Goal: Task Accomplishment & Management: Complete application form

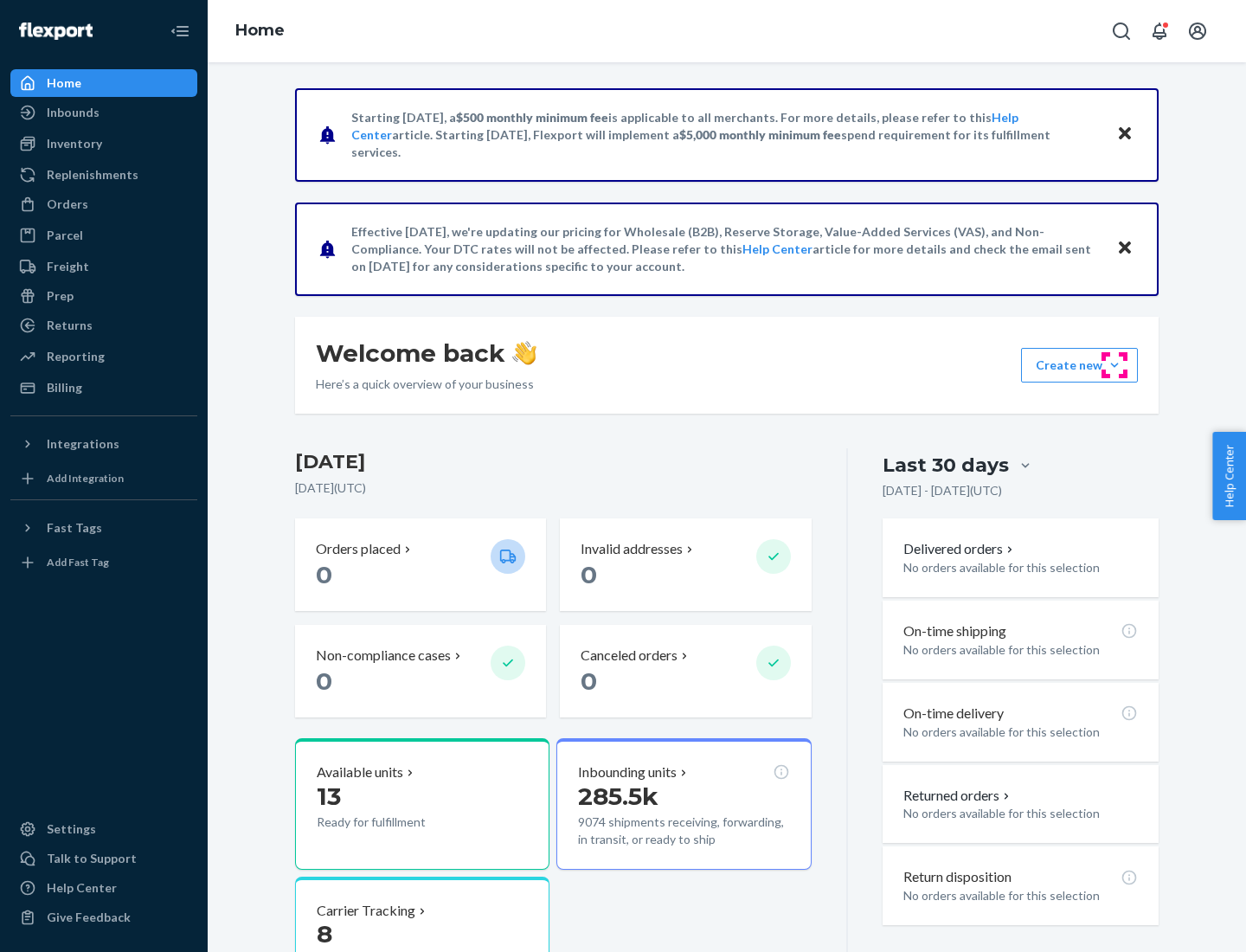
click at [1114, 365] on button "Create new Create new inbound Create new order Create new product" at bounding box center [1079, 364] width 117 height 35
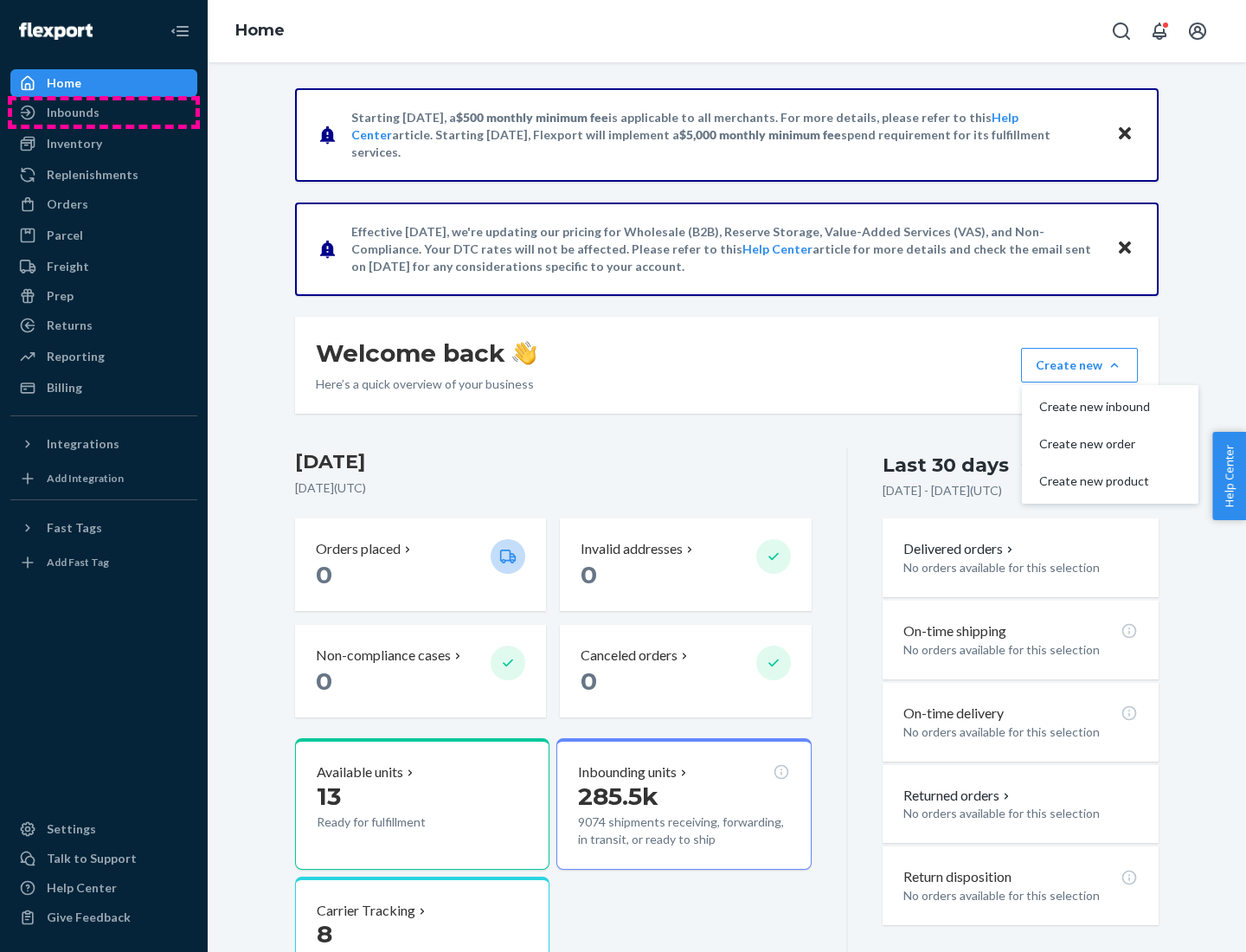
click at [104, 112] on div "Inbounds" at bounding box center [104, 112] width 183 height 24
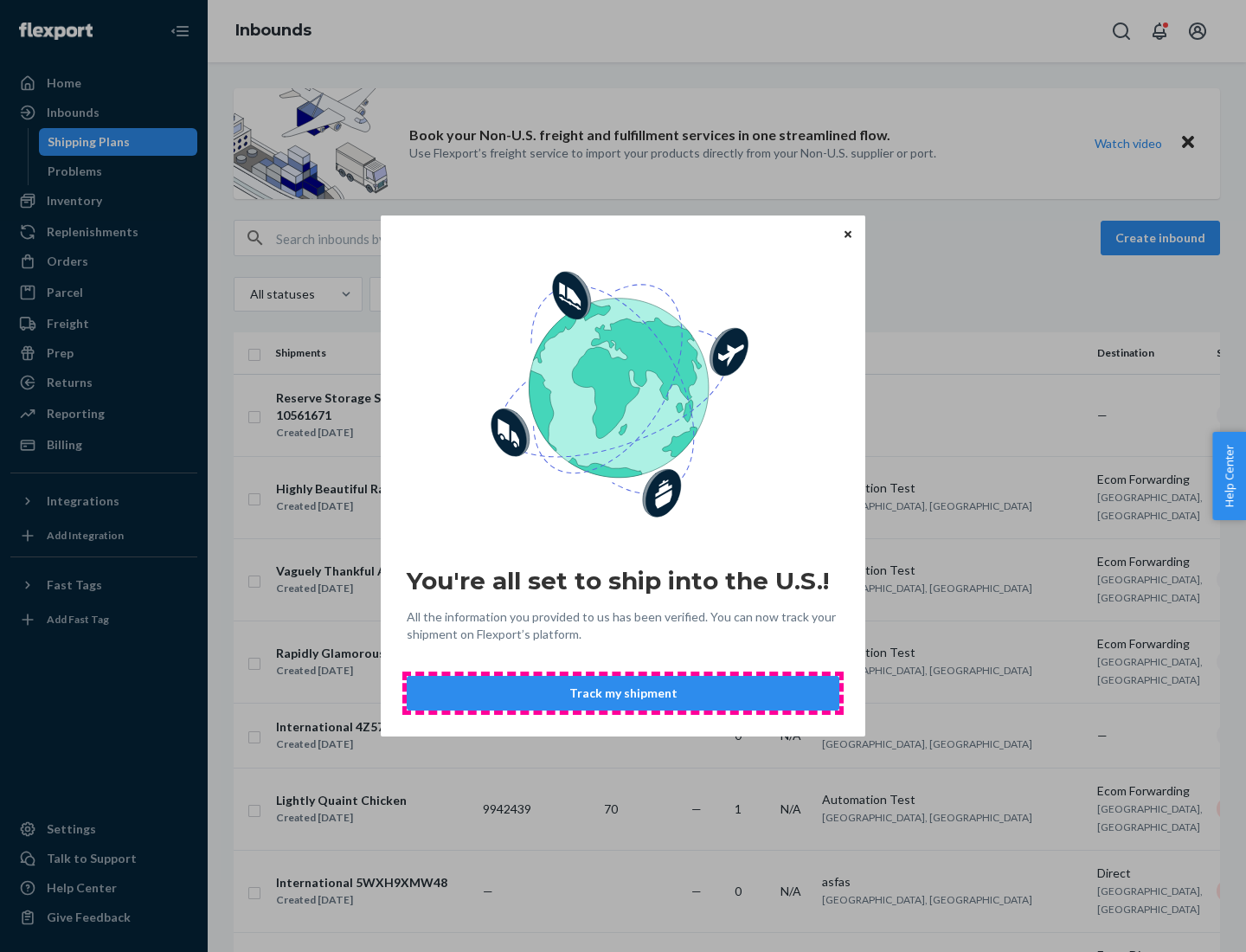
click at [623, 693] on button "Track my shipment" at bounding box center [622, 693] width 432 height 35
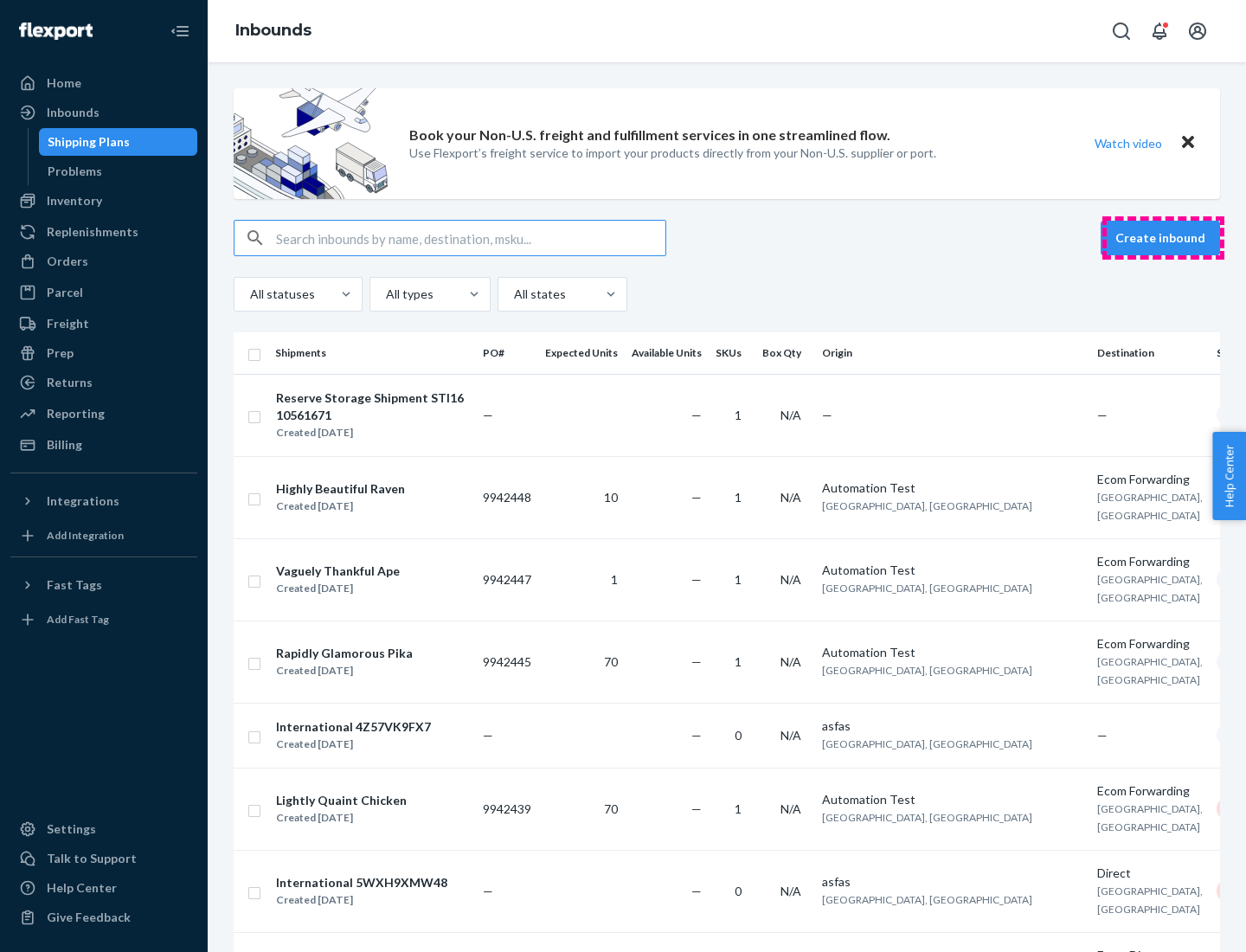
click at [1163, 238] on button "Create inbound" at bounding box center [1161, 237] width 120 height 35
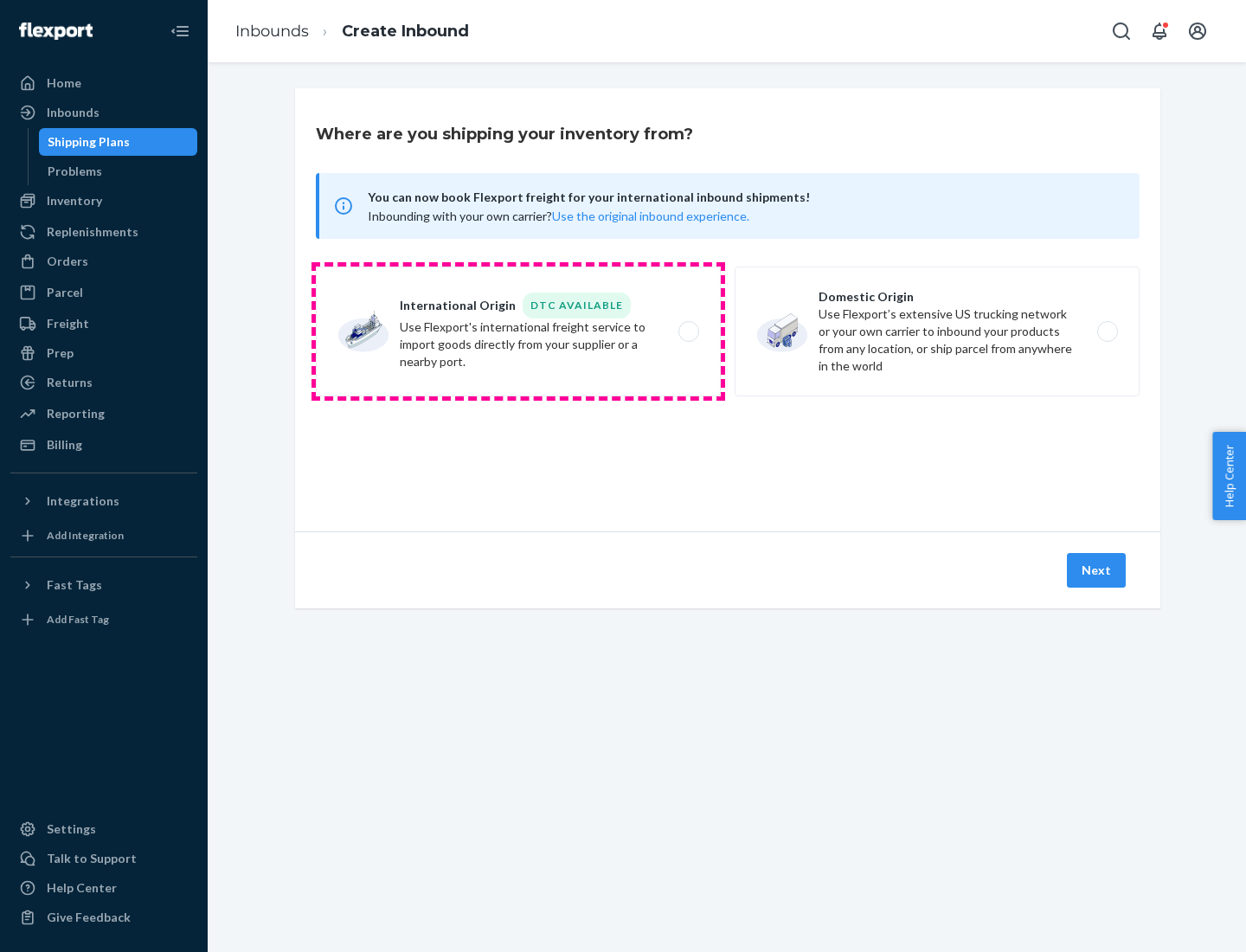
click at [518, 332] on label "International Origin DTC Available Use Flexport's international freight service…" at bounding box center [518, 331] width 405 height 130
click at [688, 332] on input "International Origin DTC Available Use Flexport's international freight service…" at bounding box center [694, 332] width 11 height 11
radio input "true"
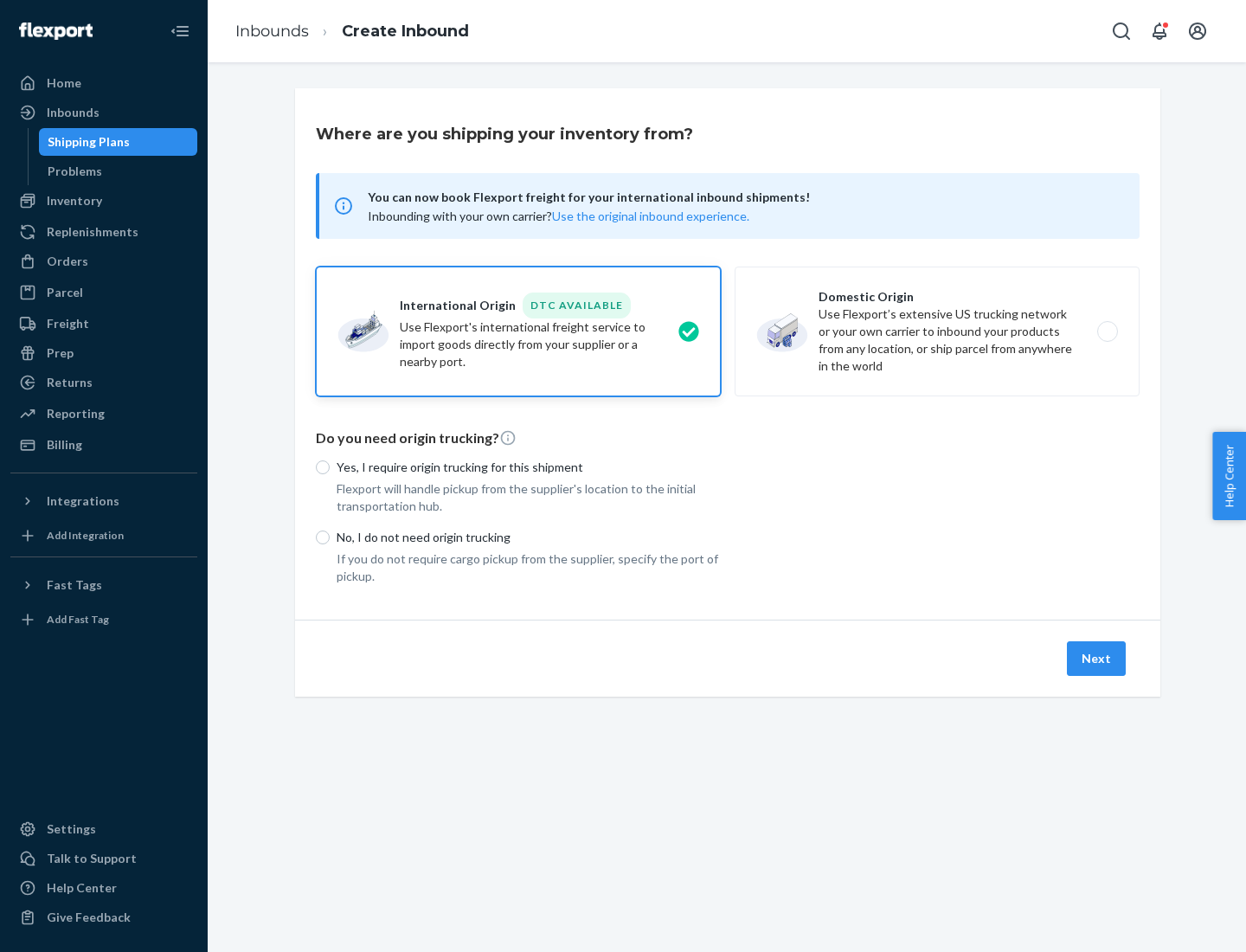
click at [529, 536] on p "No, I do not need origin trucking" at bounding box center [528, 537] width 384 height 18
click at [330, 536] on input "No, I do not need origin trucking" at bounding box center [322, 537] width 14 height 14
radio input "true"
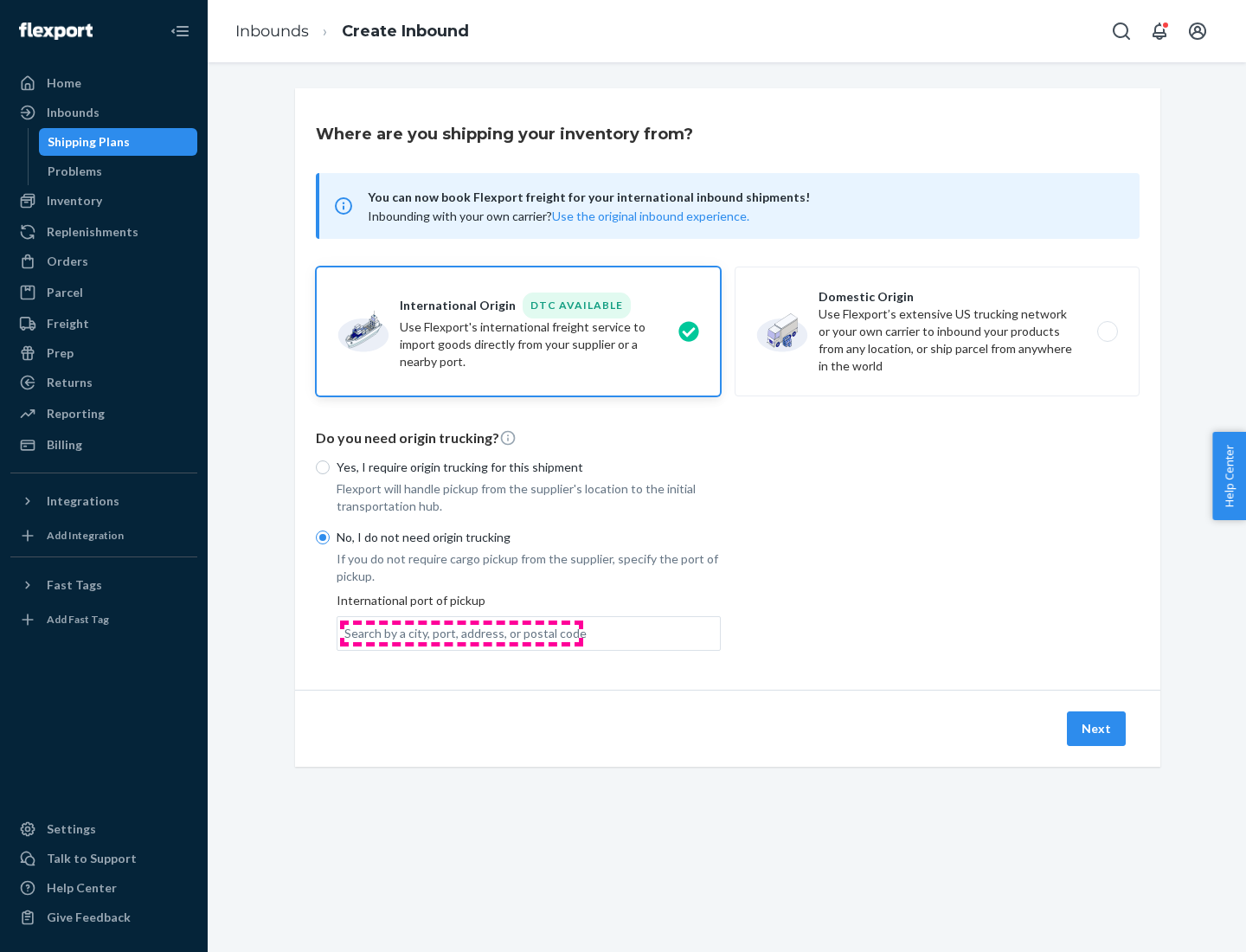
click at [461, 632] on div "Search by a city, port, address, or postal code" at bounding box center [465, 633] width 242 height 18
click at [347, 632] on input "Search by a city, port, address, or postal code" at bounding box center [346, 633] width 2 height 18
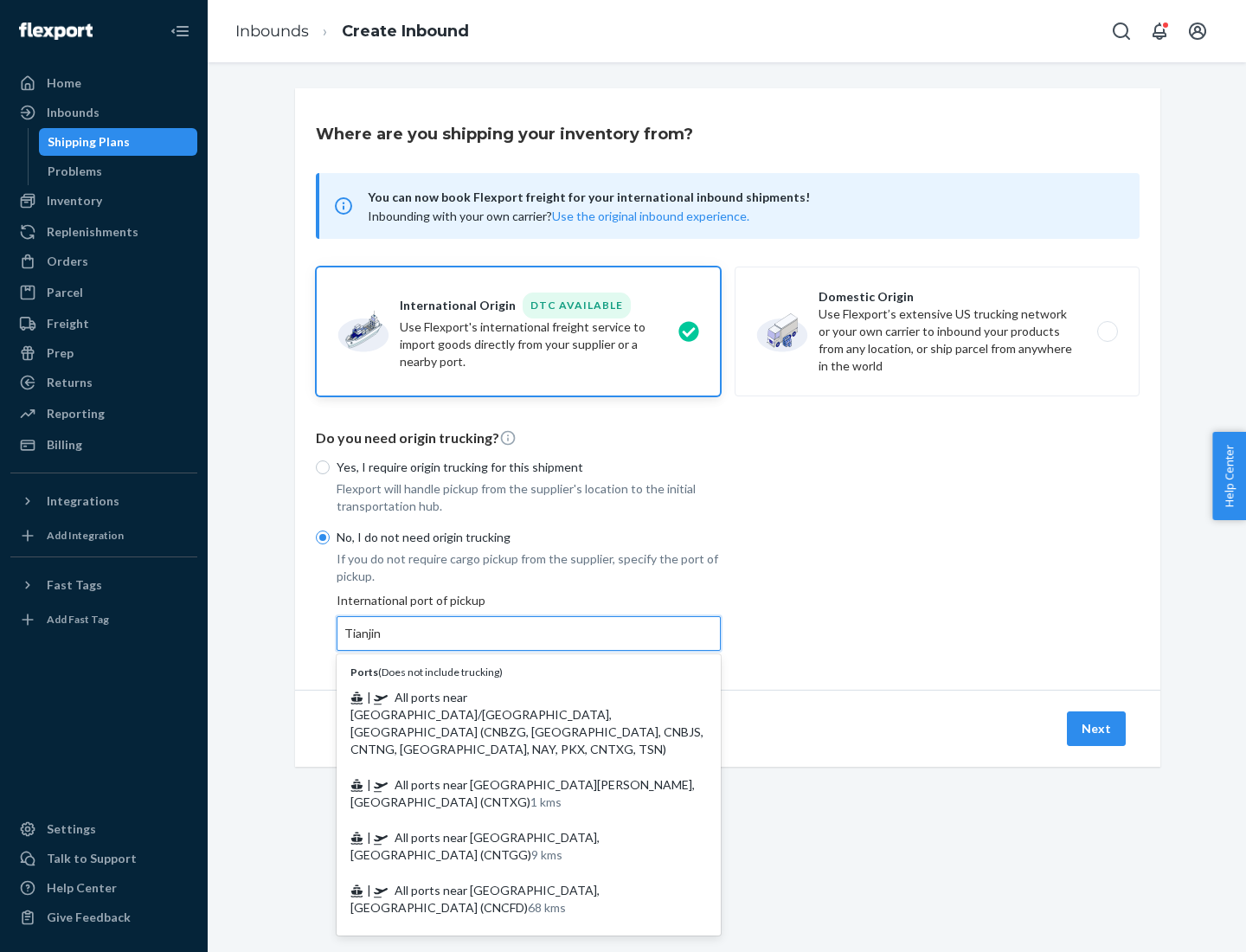
click at [512, 697] on span "| All ports near [GEOGRAPHIC_DATA]/[GEOGRAPHIC_DATA], [GEOGRAPHIC_DATA] (CNBZG,…" at bounding box center [527, 722] width 353 height 66
click at [383, 642] on input "Tianjin" at bounding box center [363, 633] width 38 height 18
type input "All ports near [GEOGRAPHIC_DATA]/[GEOGRAPHIC_DATA], [GEOGRAPHIC_DATA] (CNBZG, […"
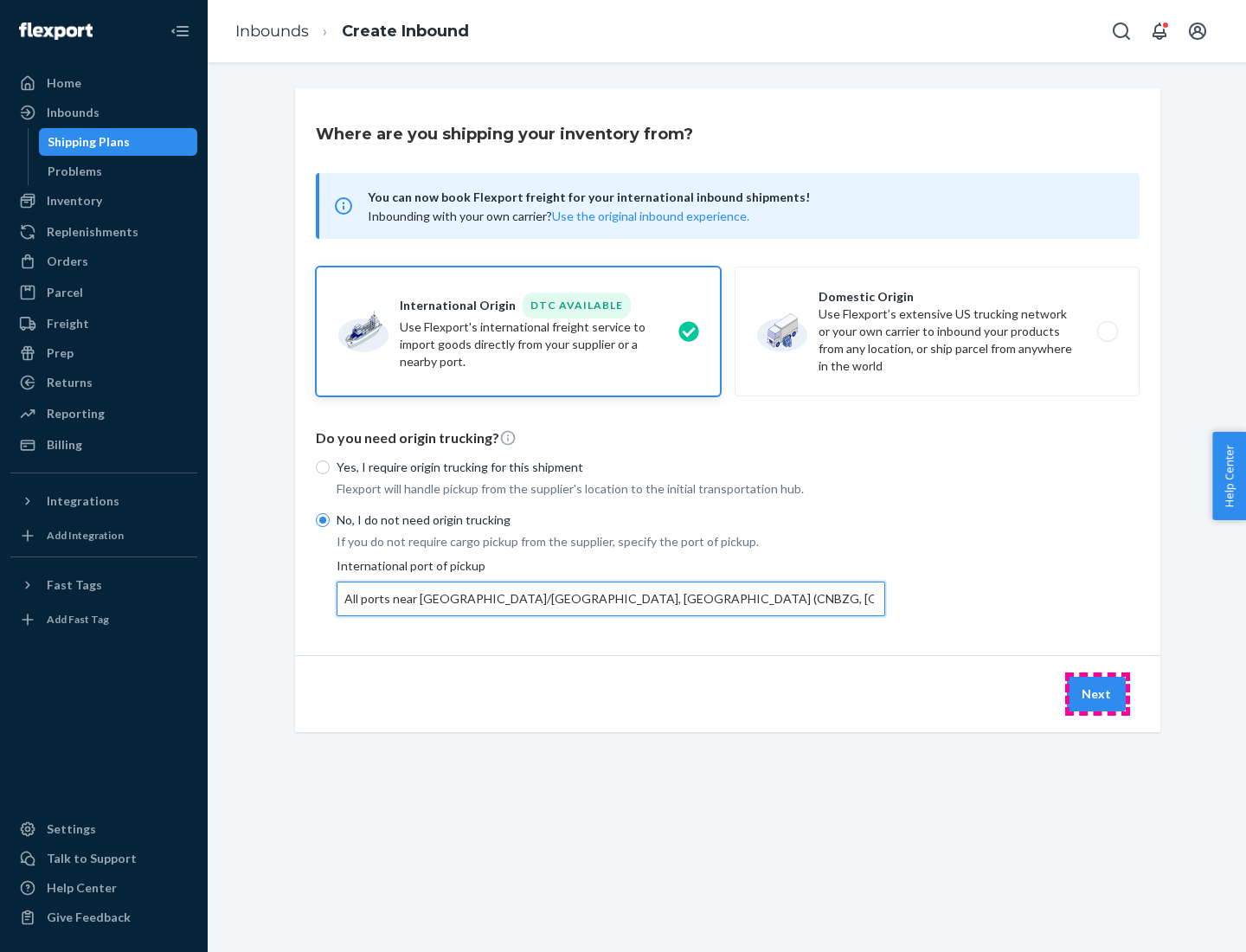
click at [1097, 693] on button "Next" at bounding box center [1096, 694] width 59 height 35
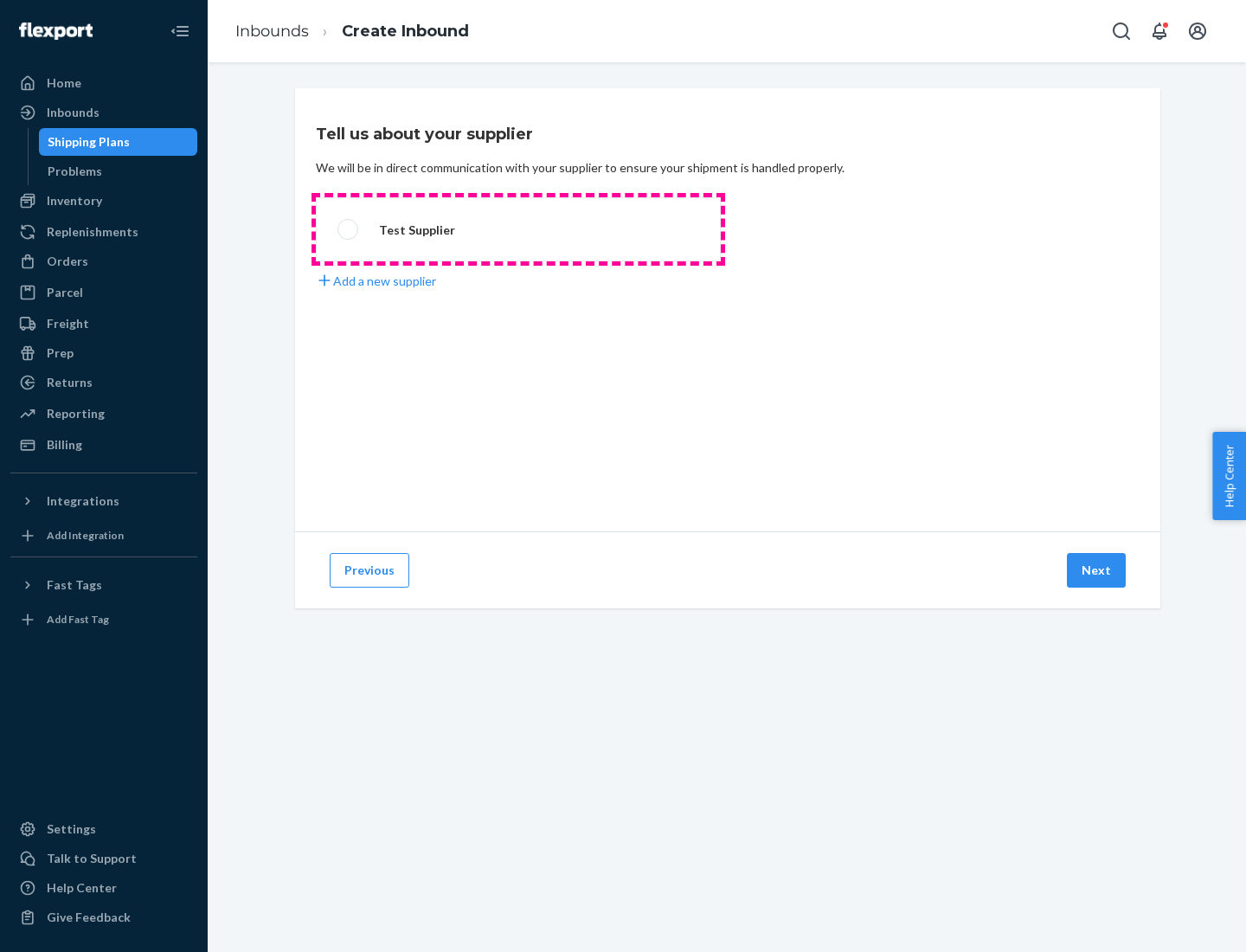
click at [518, 230] on label "Test Supplier" at bounding box center [518, 229] width 405 height 64
click at [348, 230] on input "Test Supplier" at bounding box center [343, 230] width 11 height 11
radio input "true"
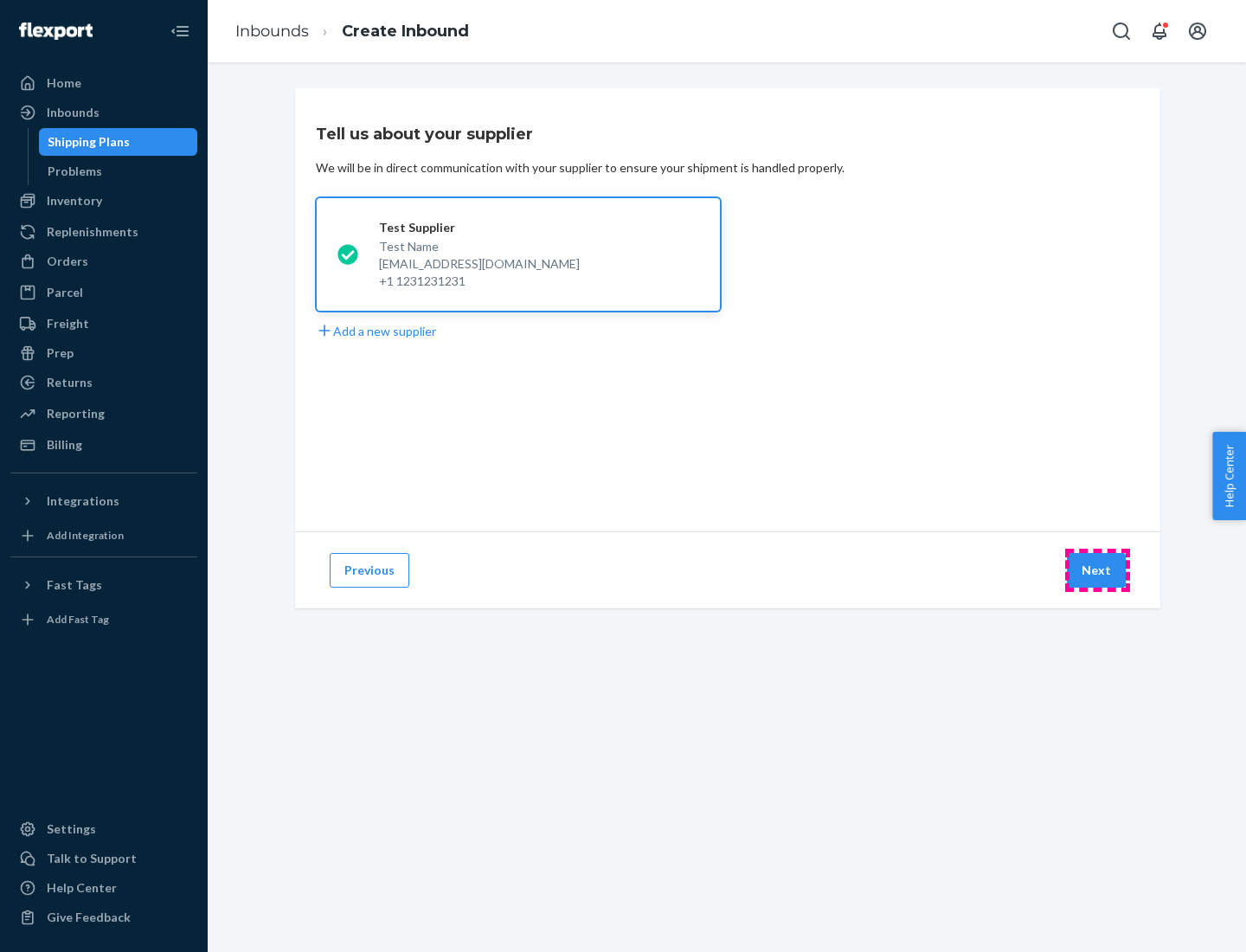
click at [1097, 571] on button "Next" at bounding box center [1096, 570] width 59 height 35
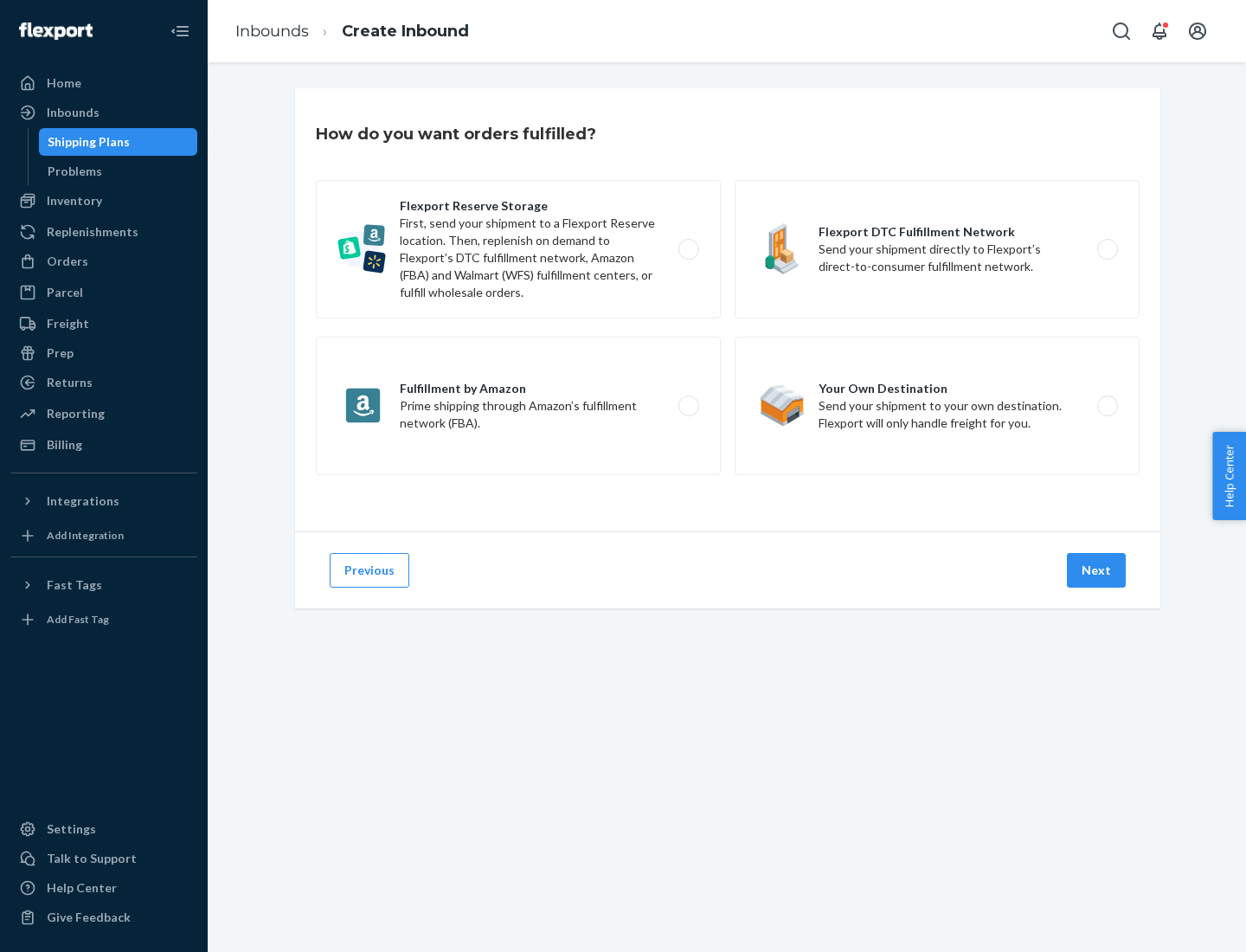
click at [518, 249] on label "Flexport Reserve Storage First, send your shipment to a Flexport Reserve locati…" at bounding box center [518, 249] width 405 height 138
click at [688, 249] on input "Flexport Reserve Storage First, send your shipment to a Flexport Reserve locati…" at bounding box center [694, 249] width 11 height 11
radio input "true"
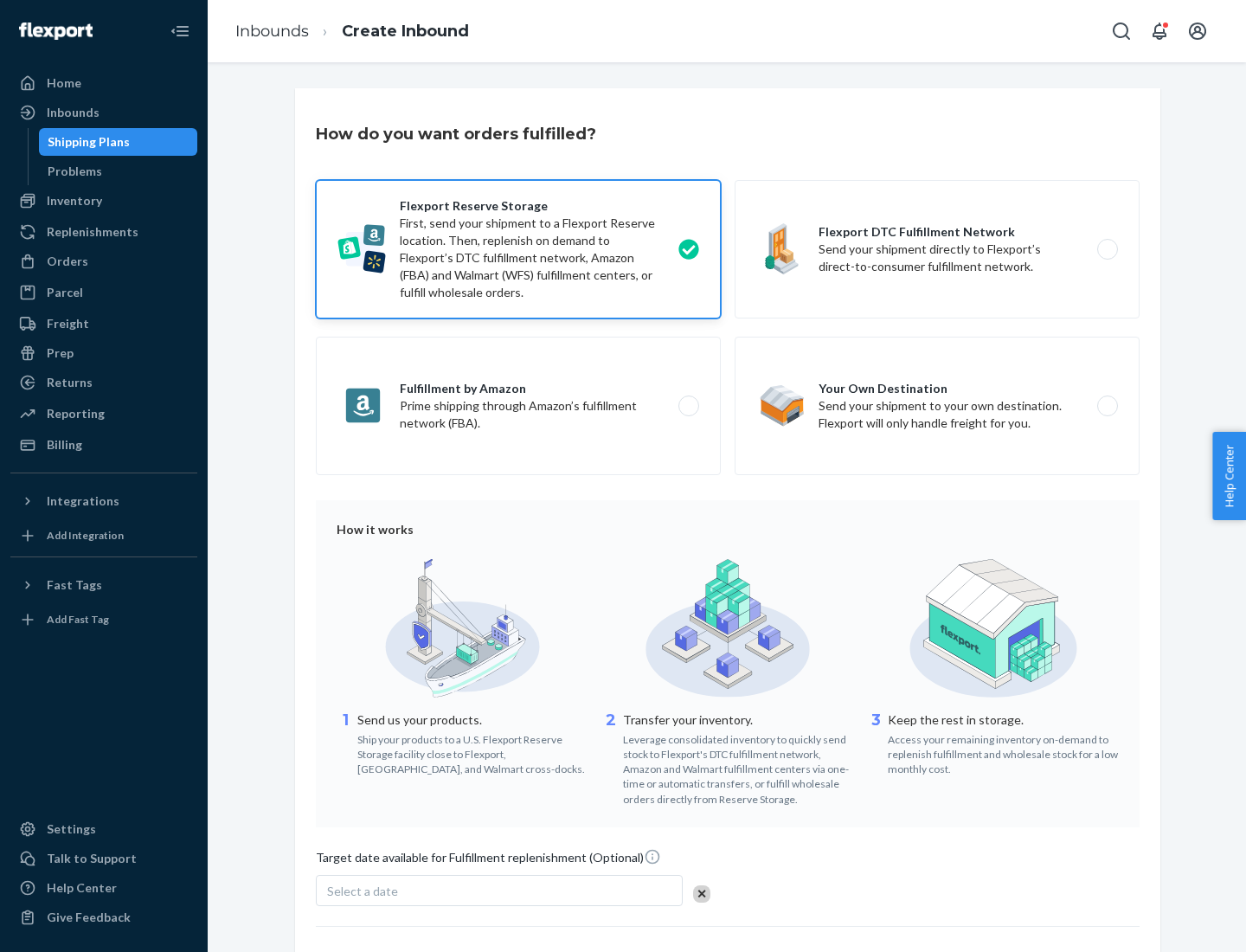
scroll to position [142, 0]
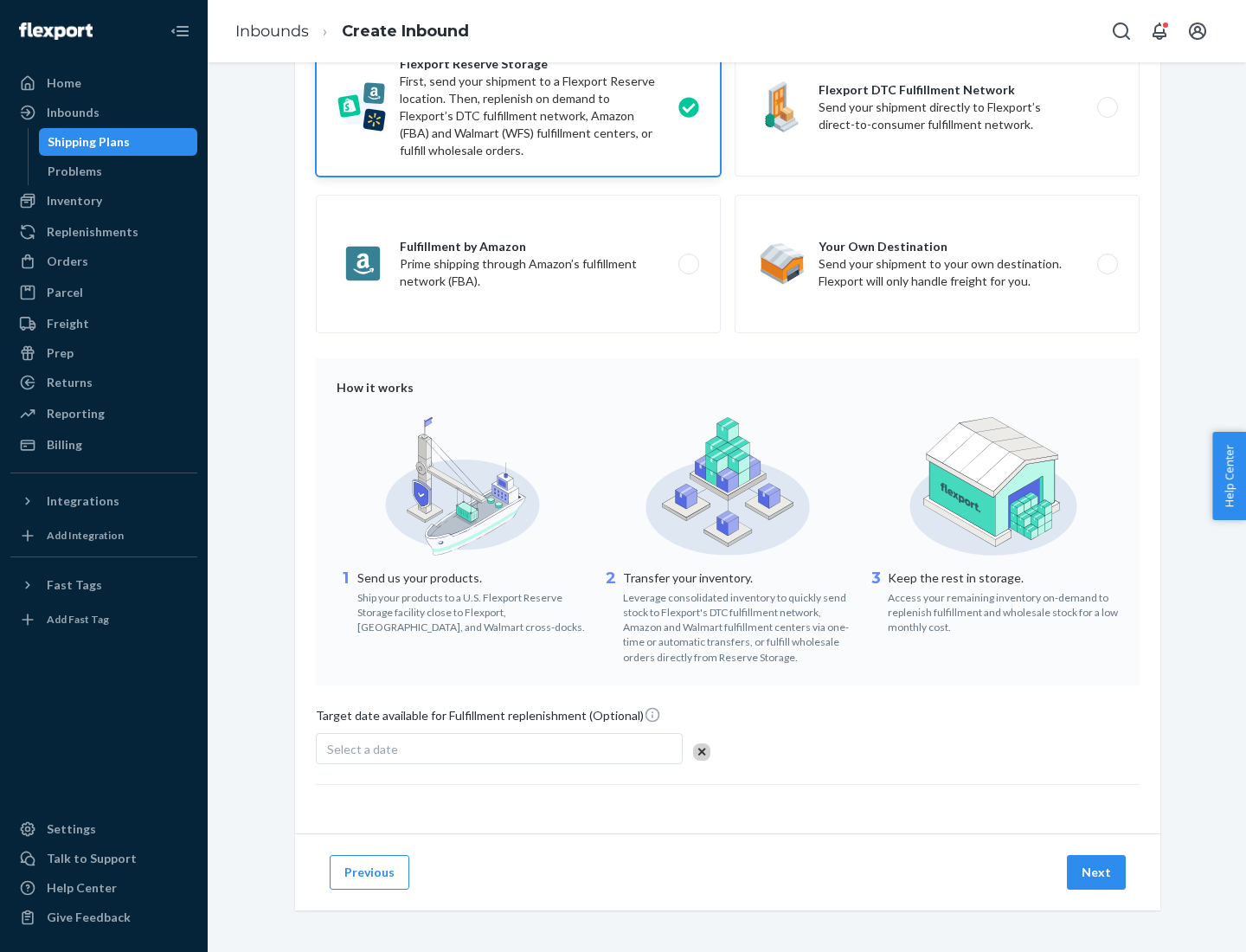
click at [1097, 872] on button "Next" at bounding box center [1096, 872] width 59 height 35
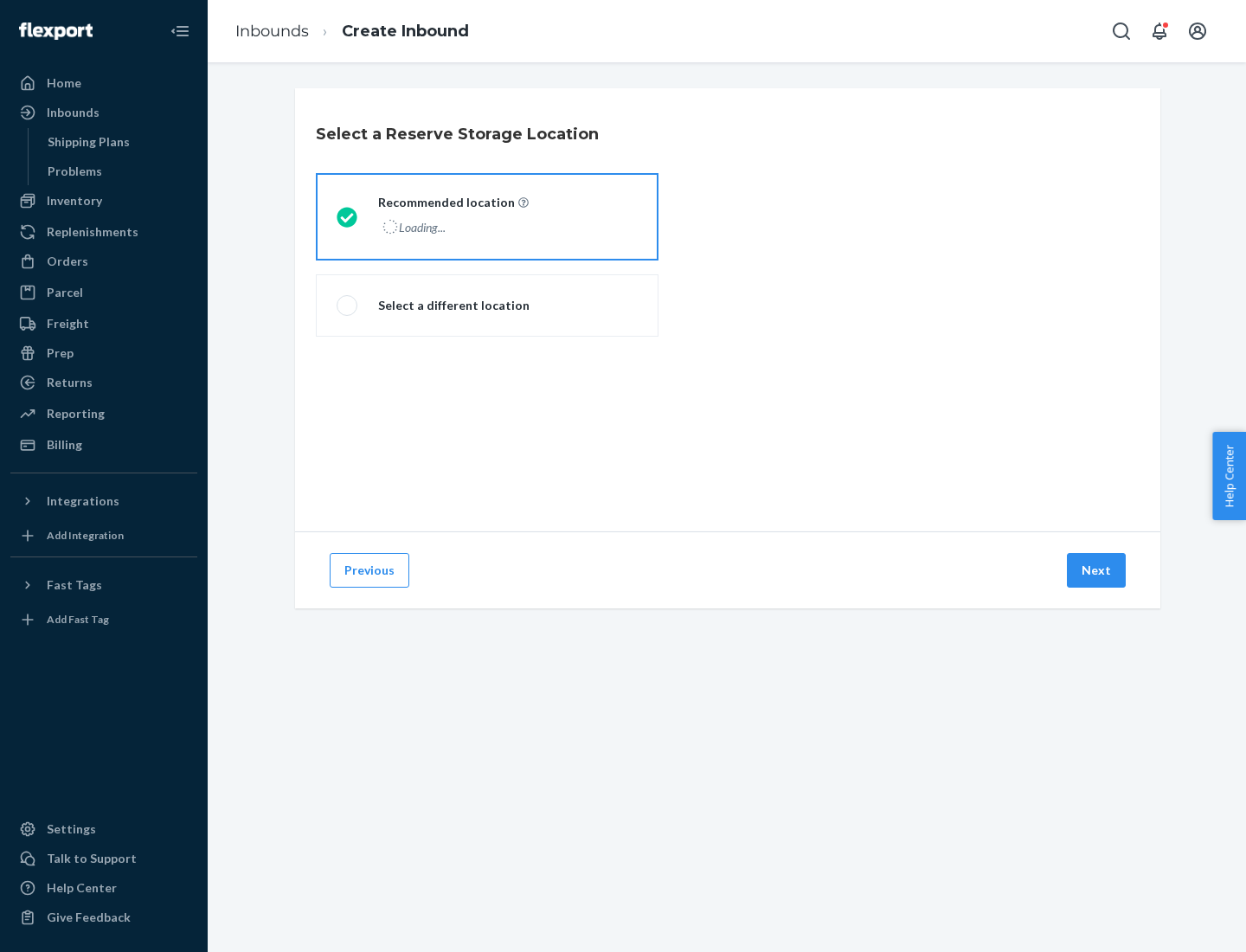
click at [488, 217] on div "Loading..." at bounding box center [452, 227] width 148 height 25
click at [347, 217] on input "Recommended location Loading..." at bounding box center [342, 217] width 11 height 11
click at [1097, 571] on button "Next" at bounding box center [1096, 570] width 59 height 35
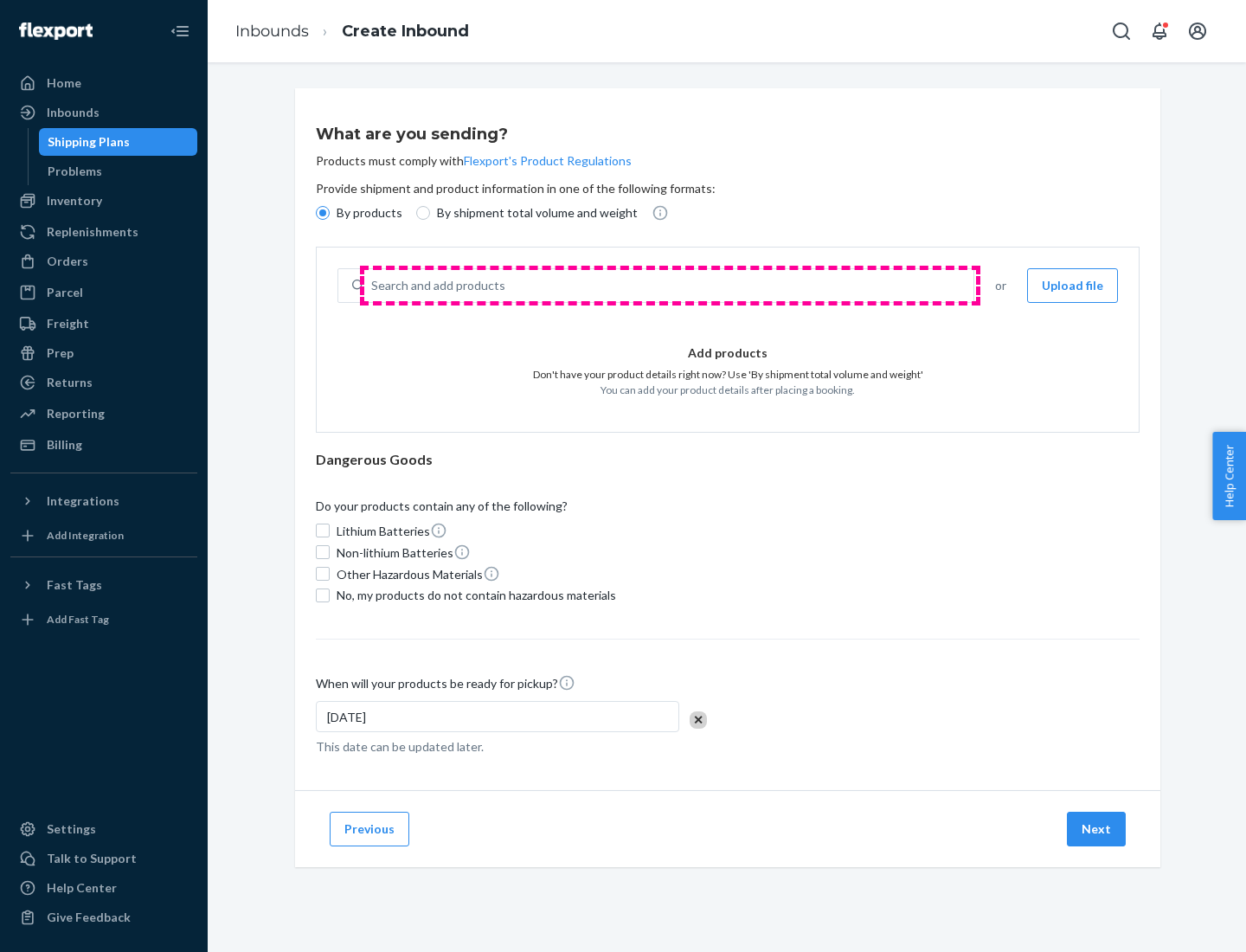
click at [670, 286] on div "Search and add products" at bounding box center [669, 285] width 609 height 31
click at [373, 286] on input "Search and add products" at bounding box center [372, 285] width 2 height 18
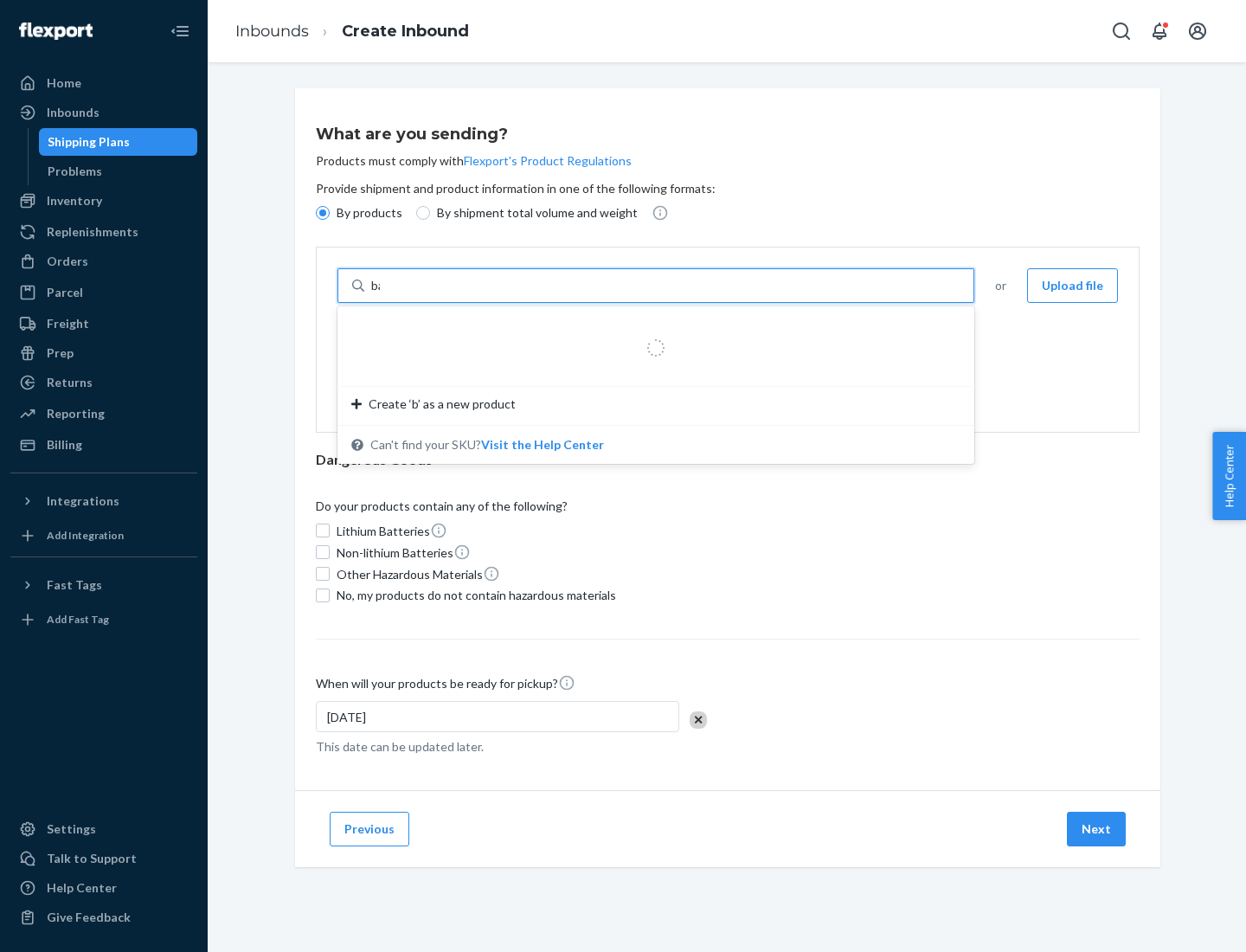
type input "basic"
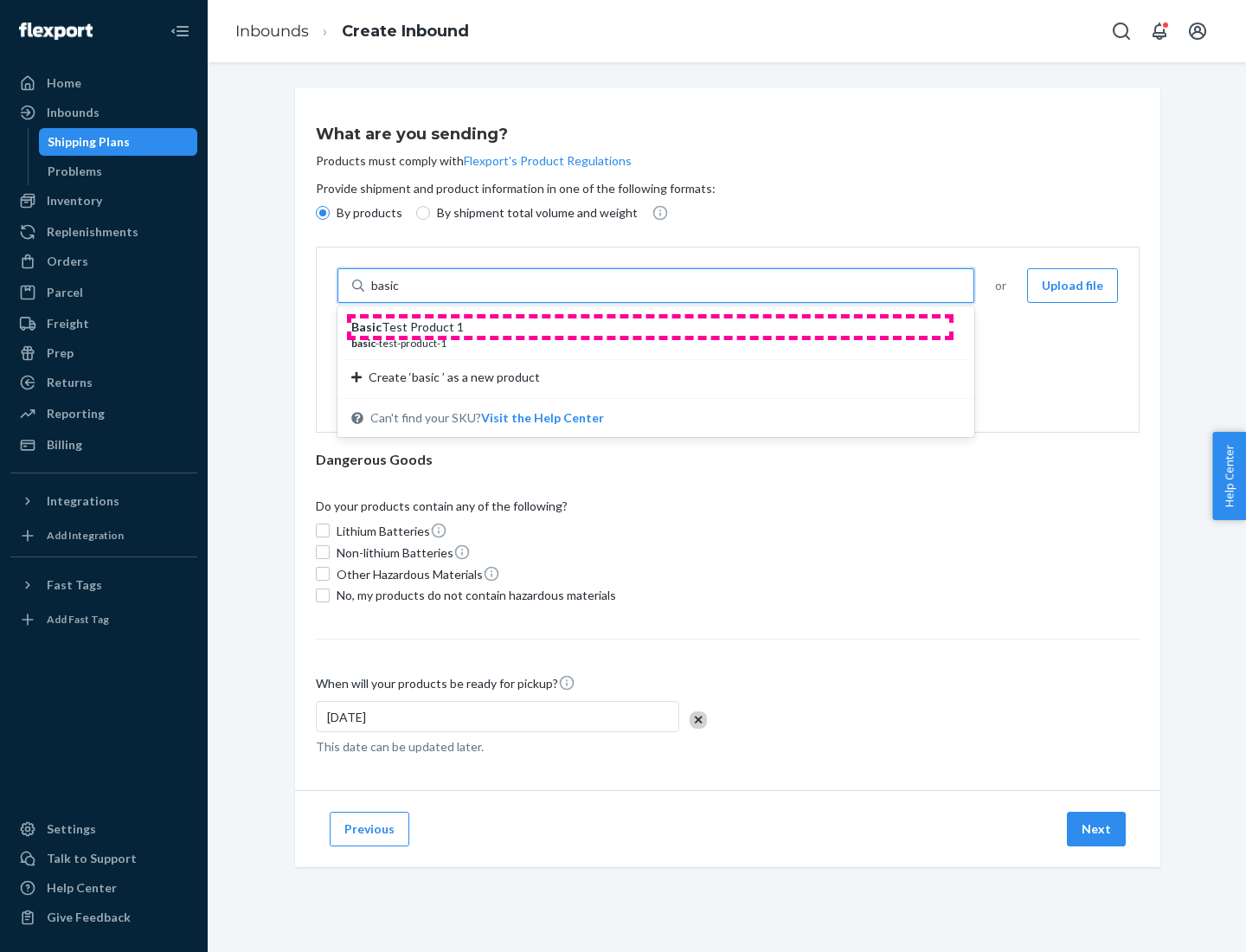
click at [650, 327] on div "Basic Test Product 1" at bounding box center [648, 327] width 595 height 18
click at [403, 294] on input "basic" at bounding box center [386, 285] width 31 height 18
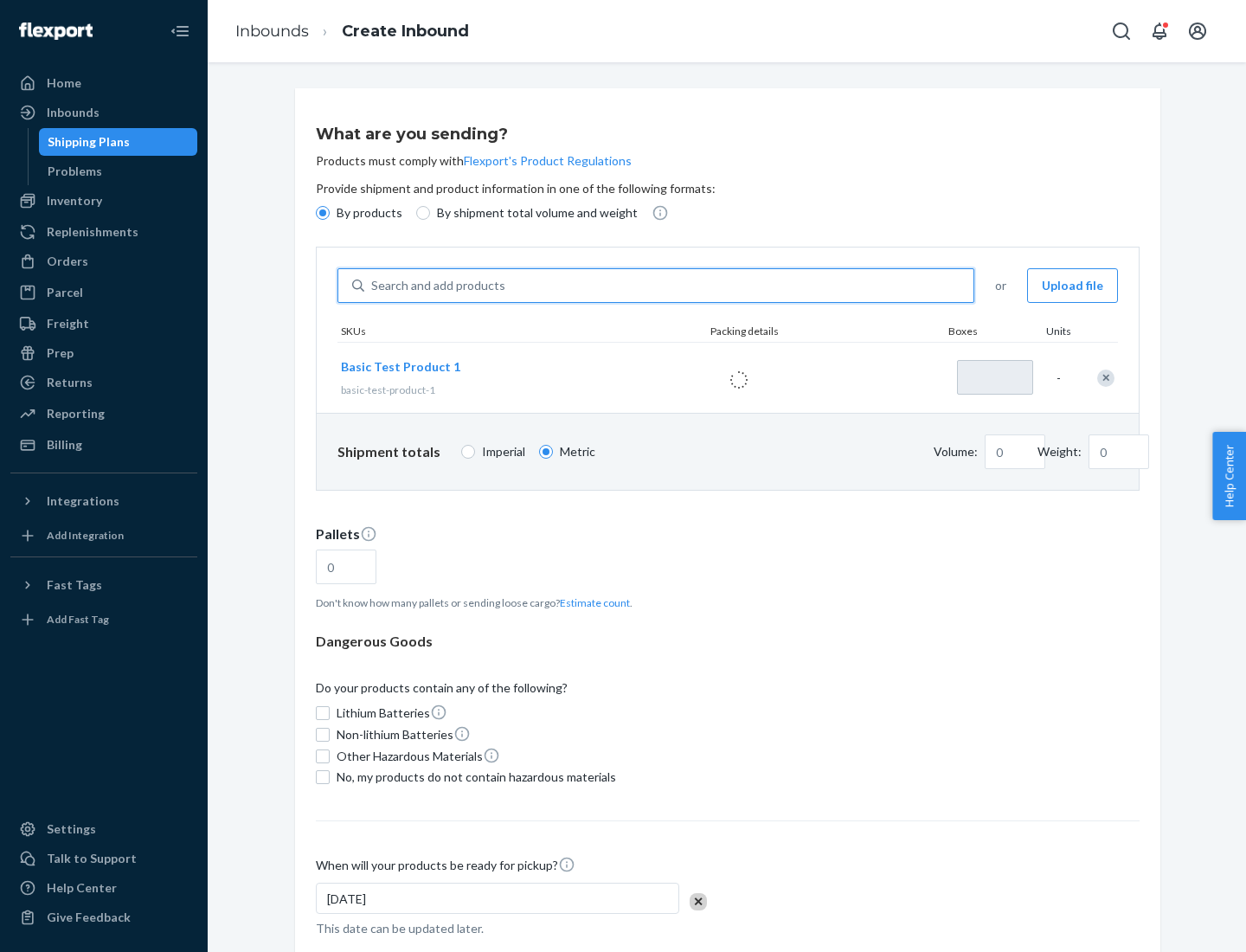
type input "1"
type input "1.09"
type input "3.27"
type input "3"
type input "0.01"
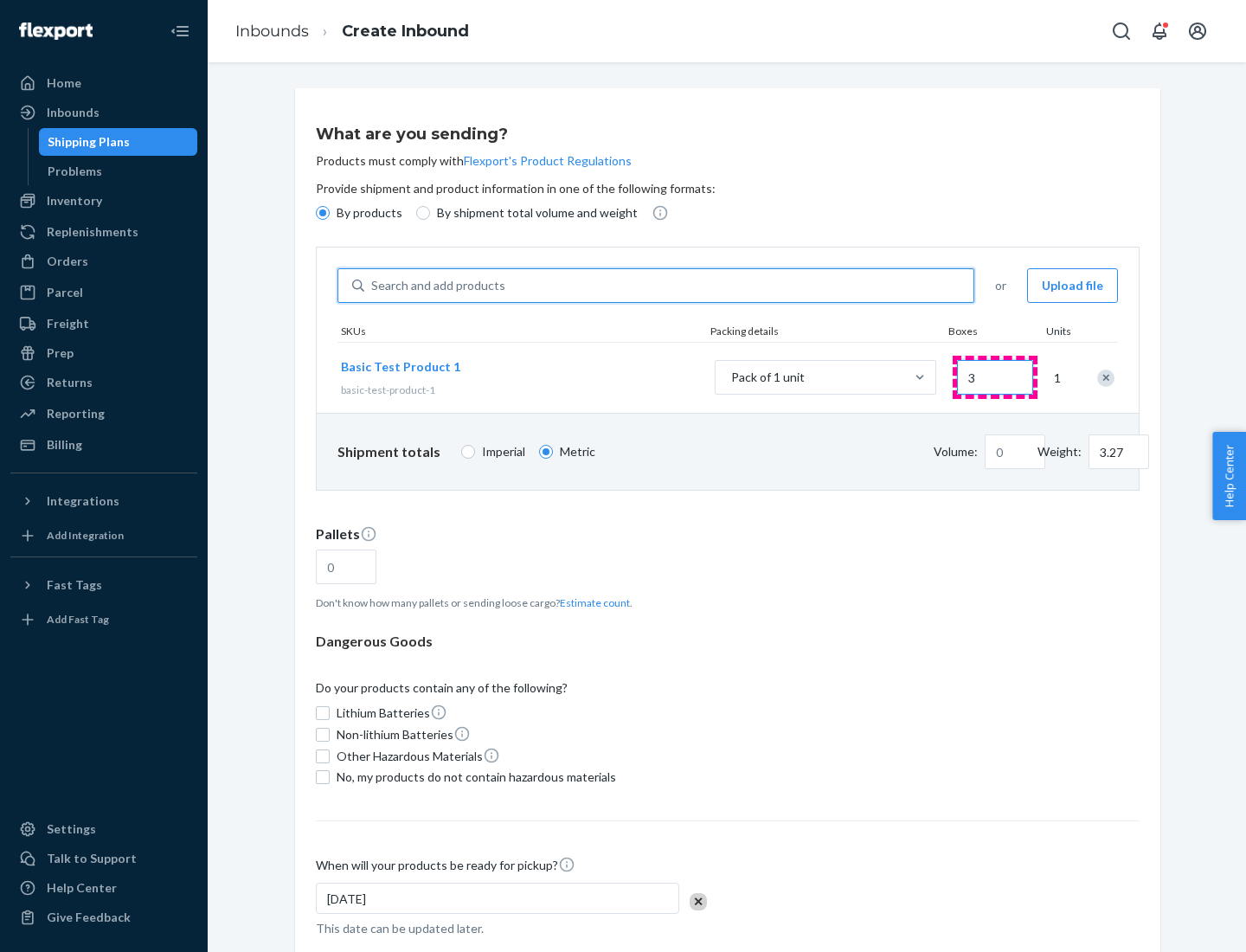
type input "32.66"
type input "30"
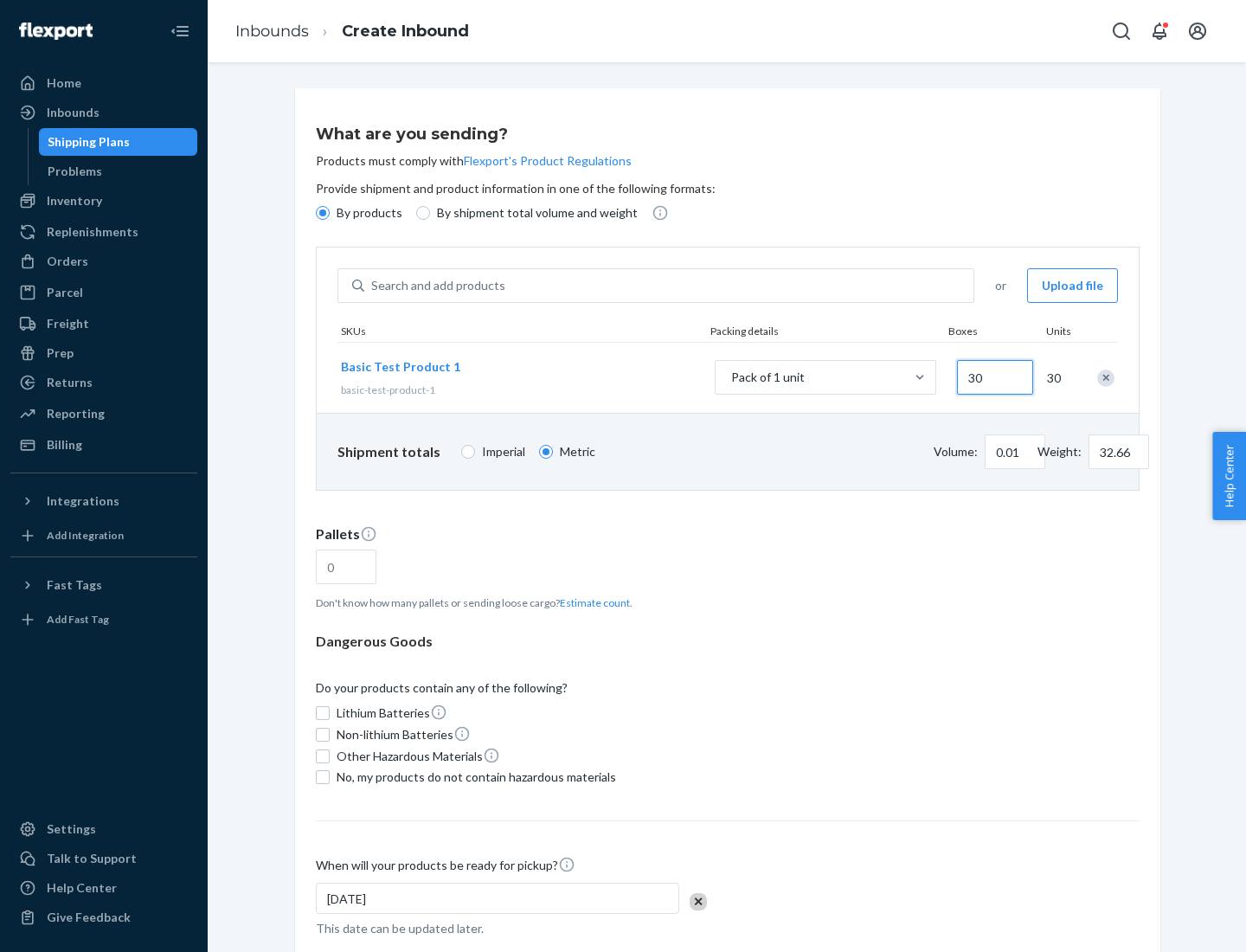
type input "0.07"
type input "326.59"
type input "300"
type input "0.68"
type input "3265.86"
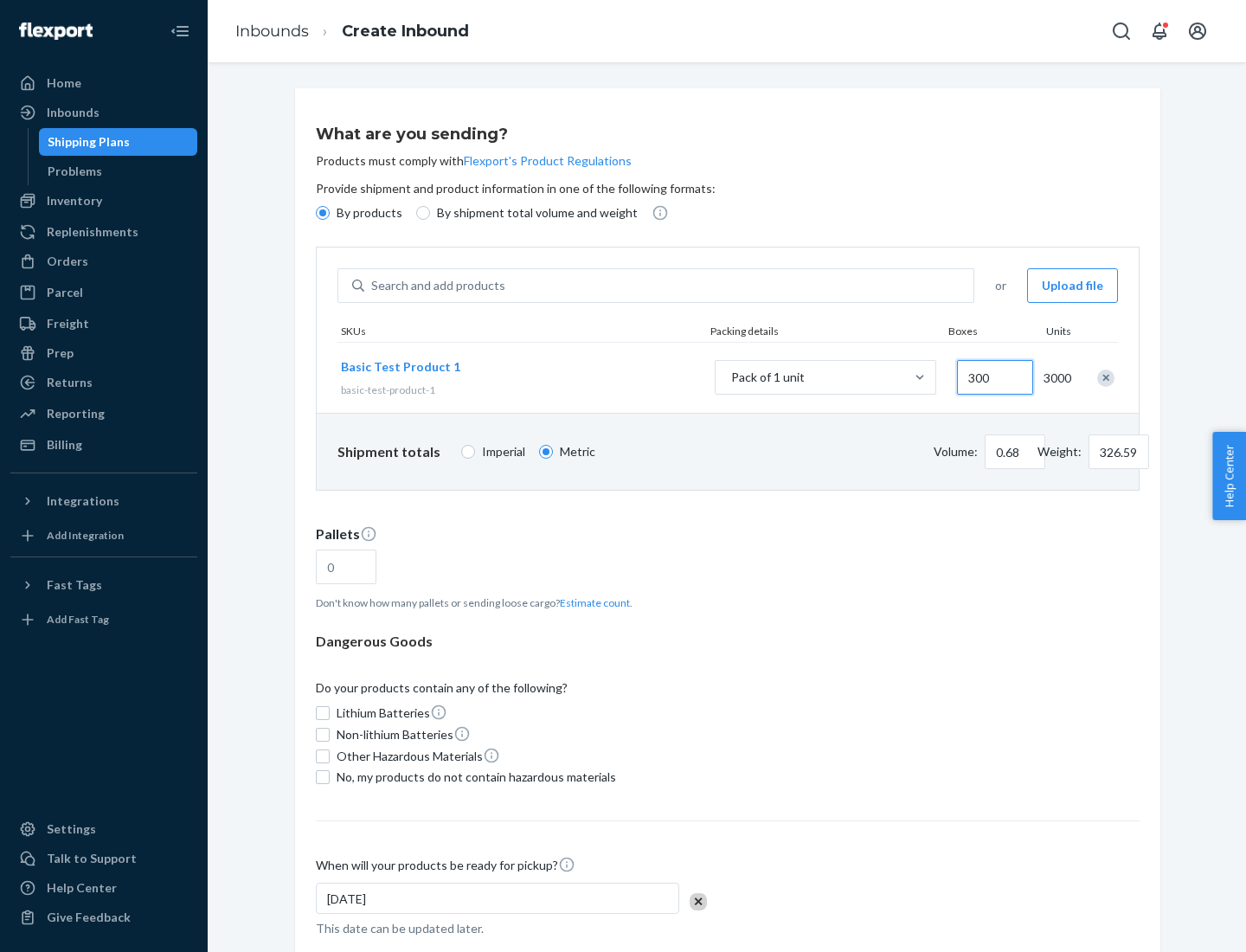
type input "3000"
type input "1.09"
type input "1"
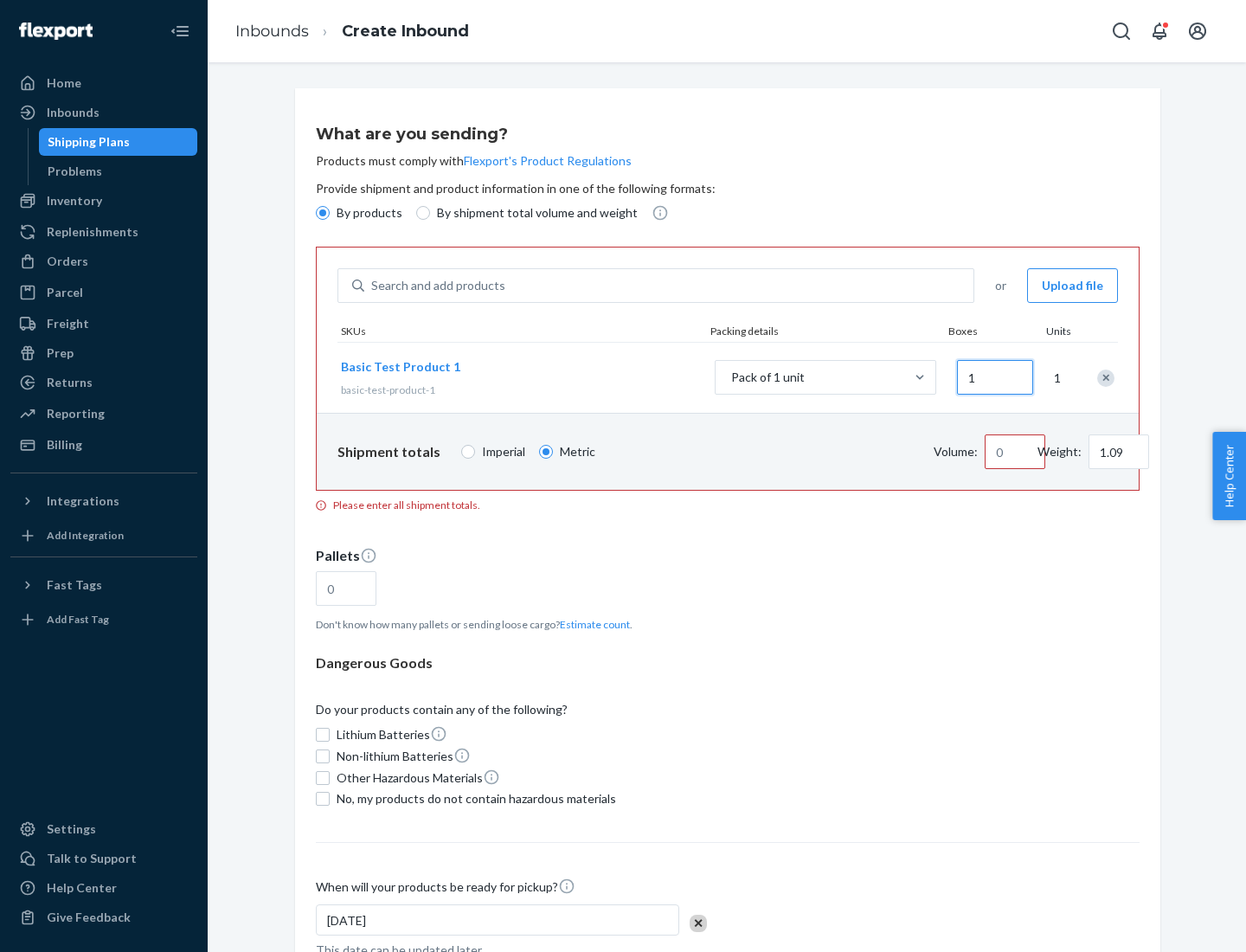
type input "10.89"
type input "10"
type input "0.02"
type input "108.86"
type input "100"
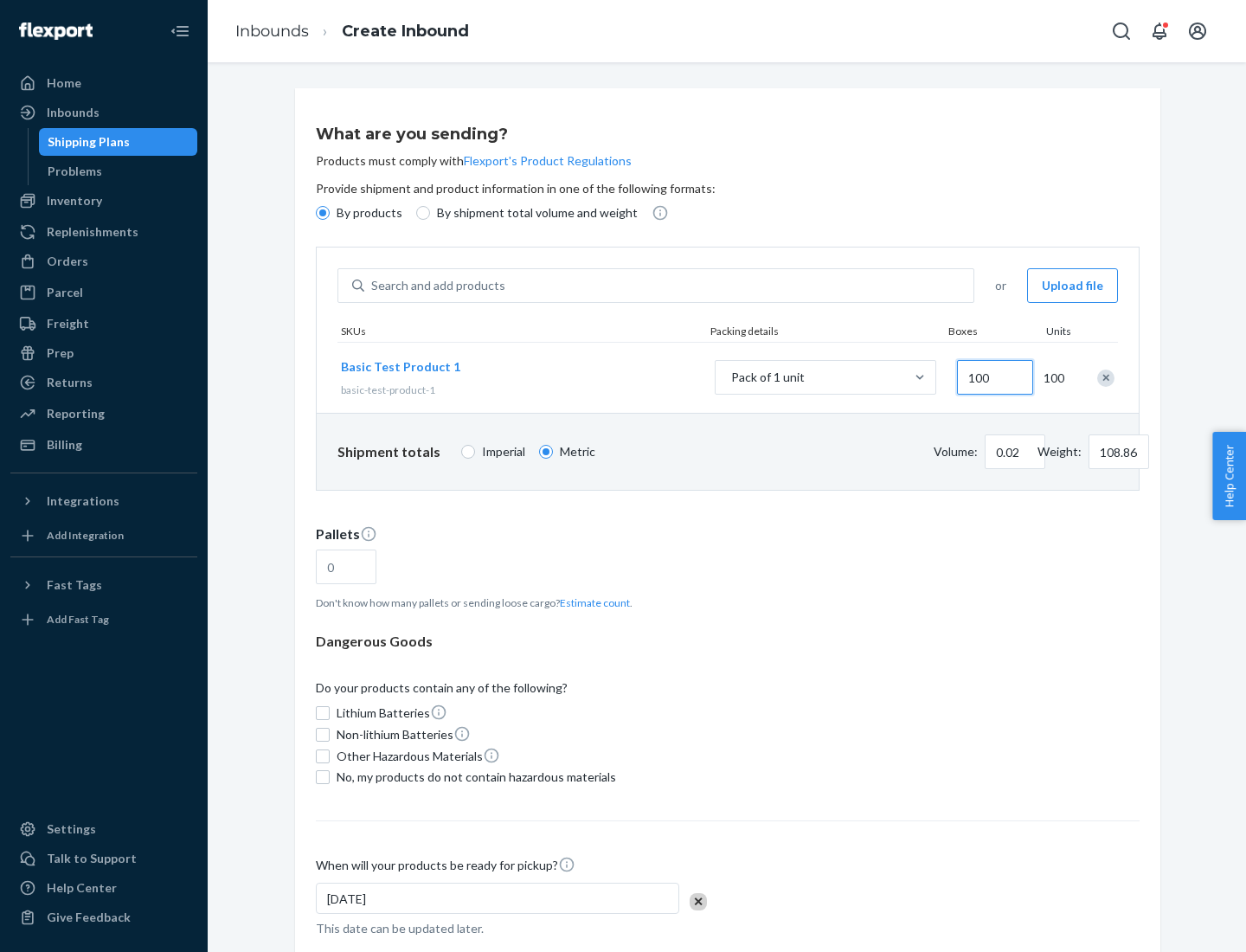
type input "0.23"
type input "1088.62"
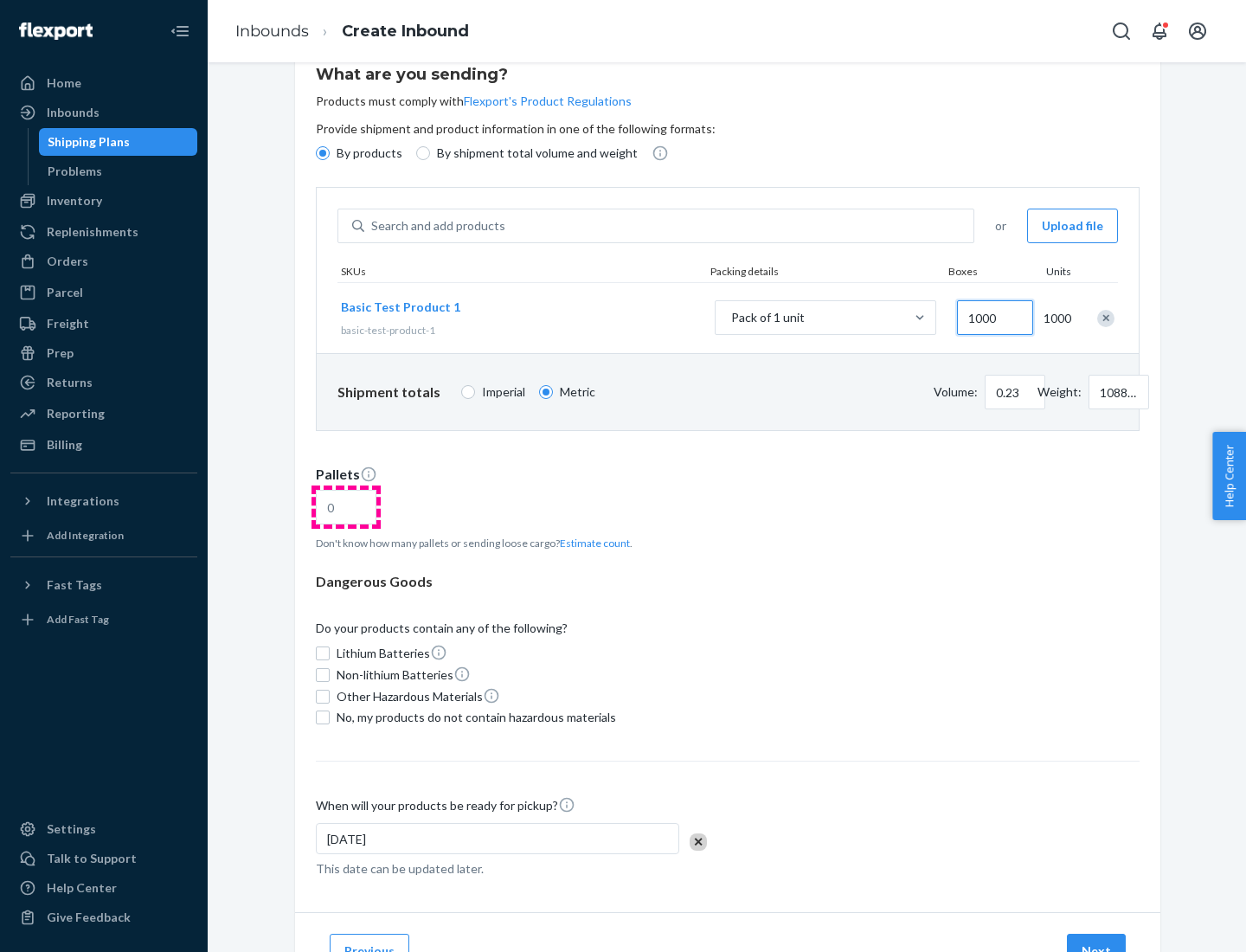
type input "1000"
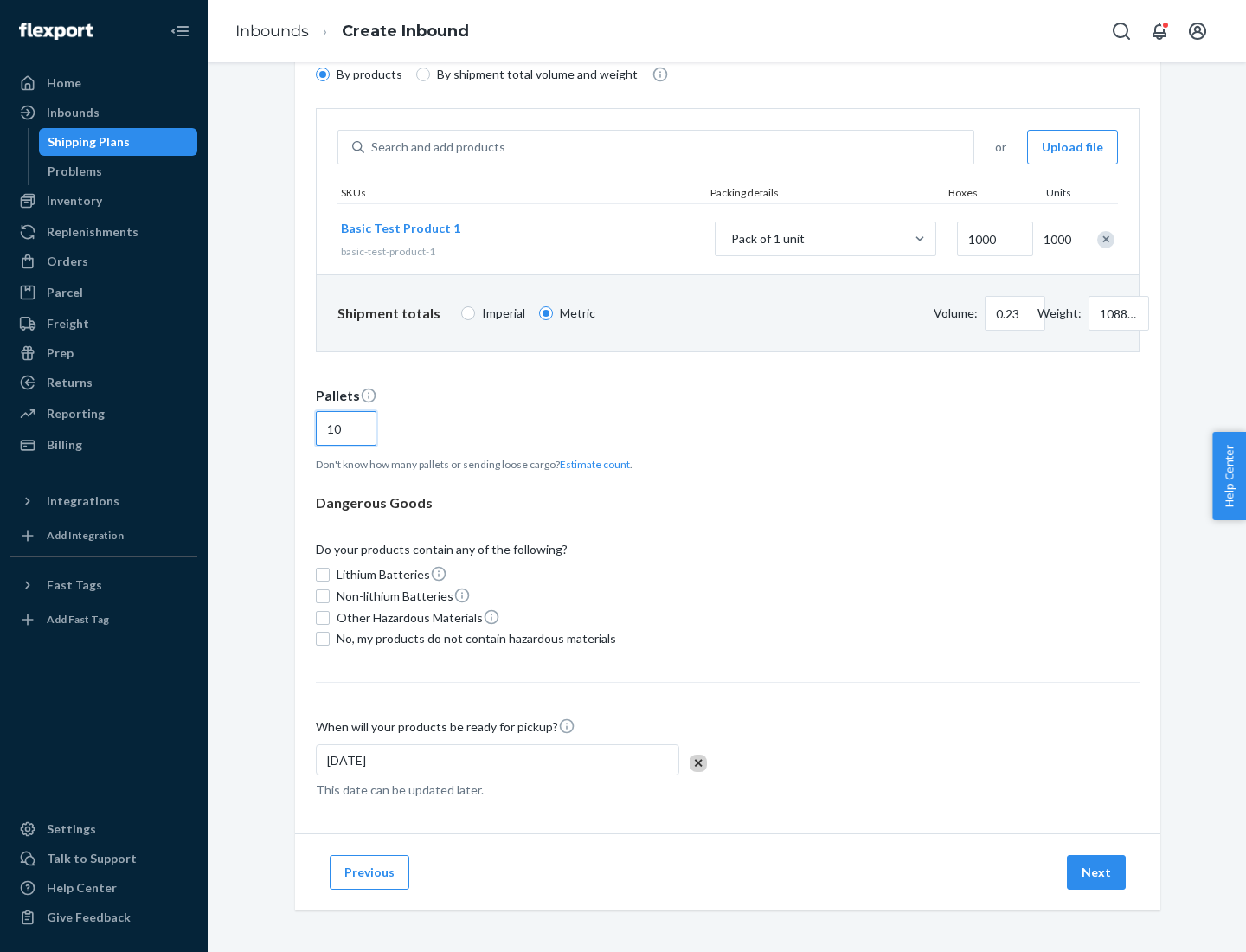
type input "10"
click at [474, 639] on span "No, my products do not contain hazardous materials" at bounding box center [475, 639] width 279 height 18
click at [330, 639] on input "No, my products do not contain hazardous materials" at bounding box center [322, 638] width 14 height 14
checkbox input "true"
click at [1097, 873] on button "Next" at bounding box center [1096, 872] width 59 height 35
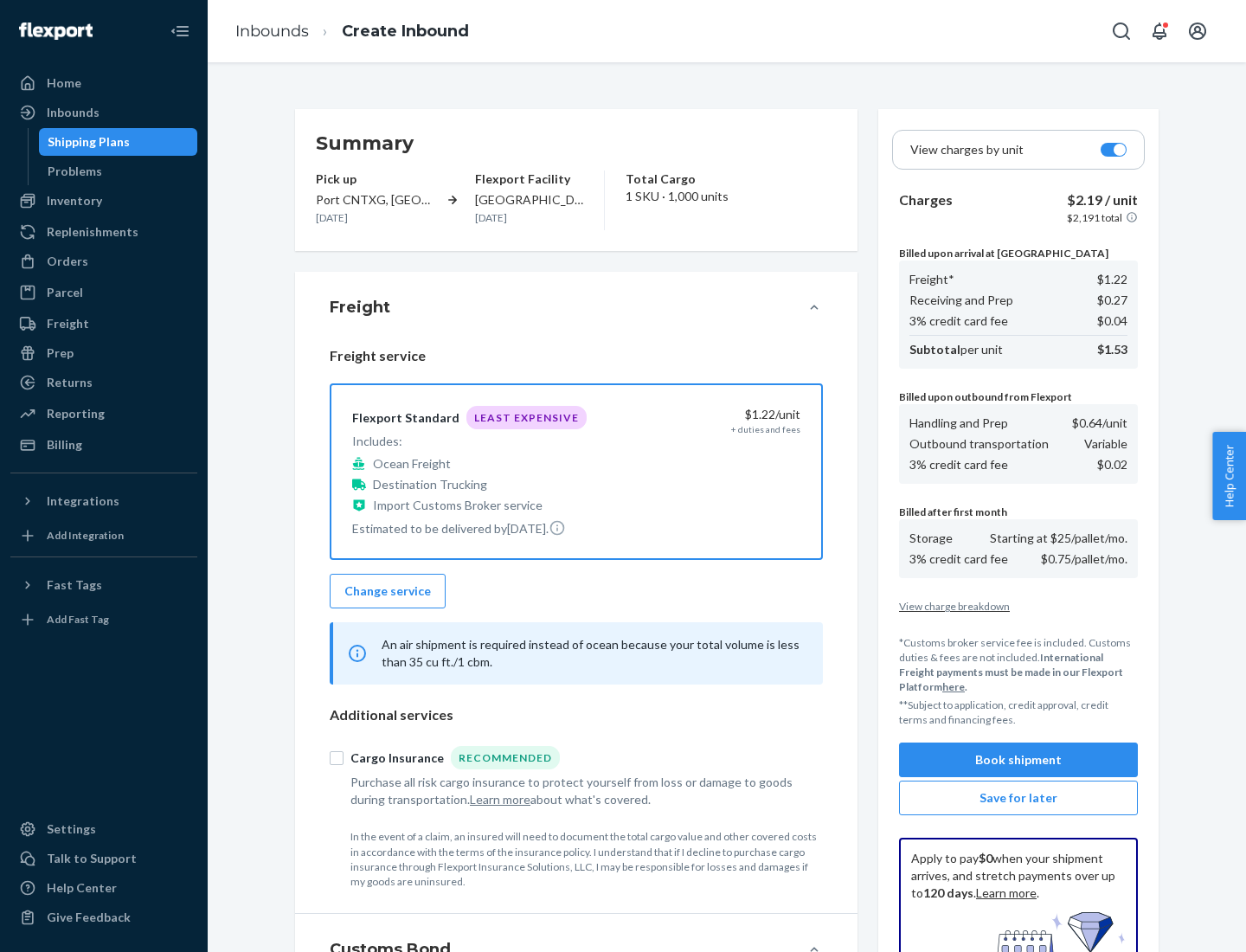
scroll to position [253, 0]
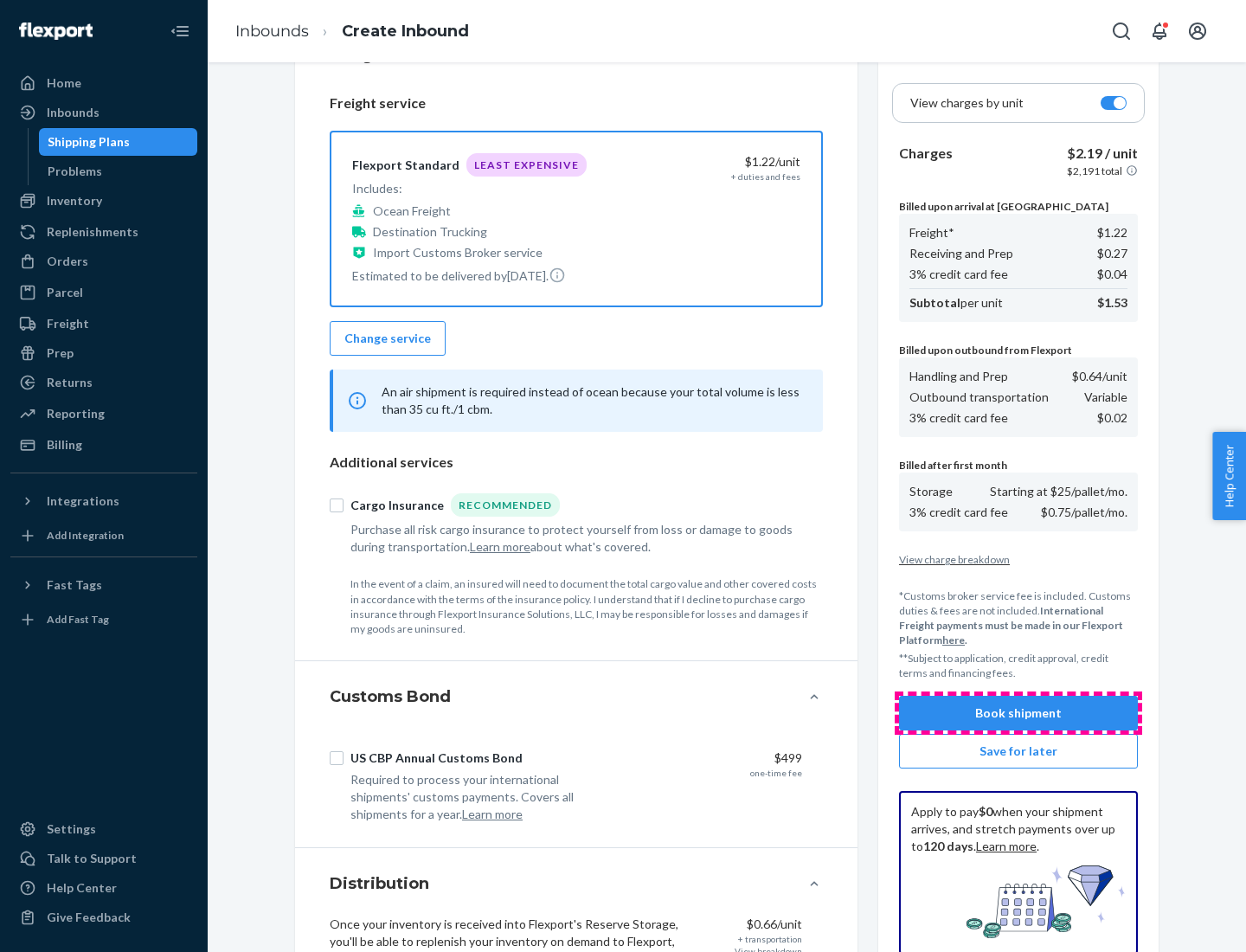
click at [1019, 713] on button "Book shipment" at bounding box center [1019, 713] width 239 height 35
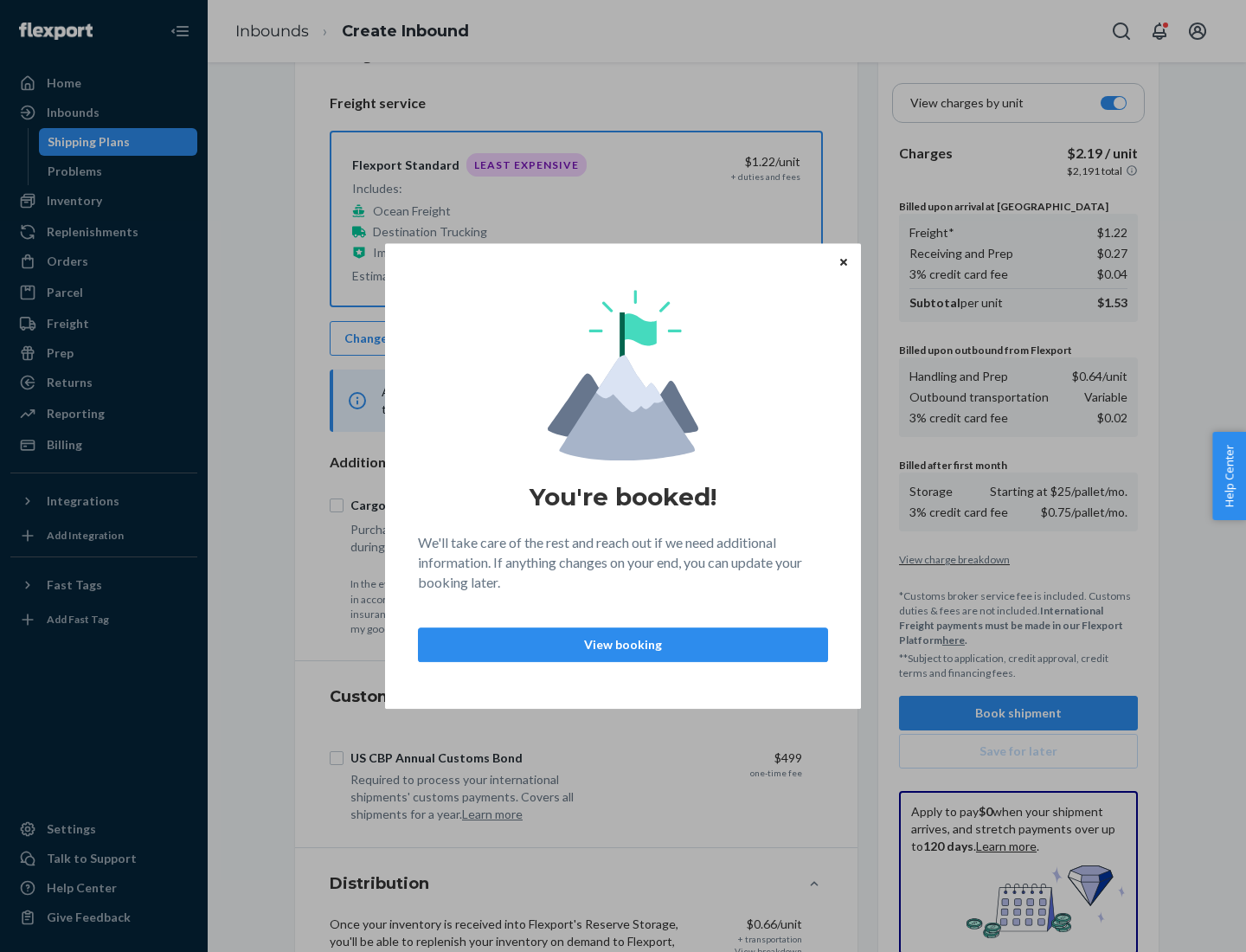
click at [623, 644] on p "View booking" at bounding box center [623, 645] width 381 height 18
